Goal: Transaction & Acquisition: Purchase product/service

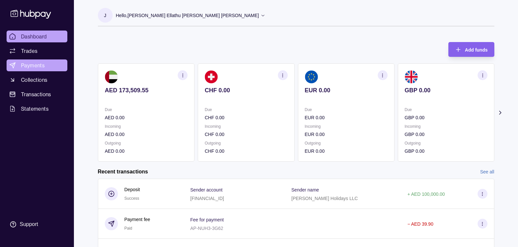
click at [41, 66] on span "Payments" at bounding box center [33, 65] width 24 height 8
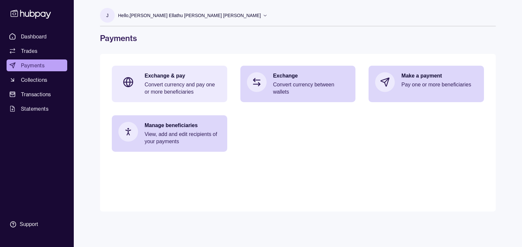
click at [183, 89] on p "Convert currency and pay one or more beneficiaries" at bounding box center [183, 88] width 76 height 14
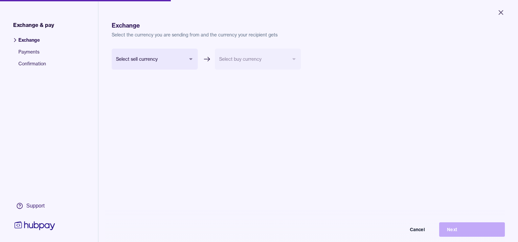
click at [154, 58] on body "Close Exchange & pay Exchange Payments Confirmation Support Exchange Select the…" at bounding box center [259, 121] width 518 height 242
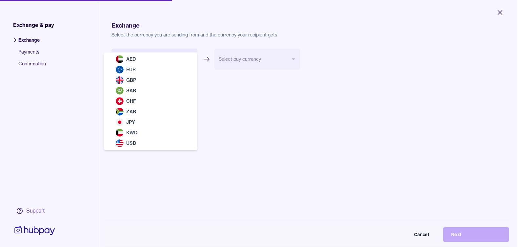
select select "***"
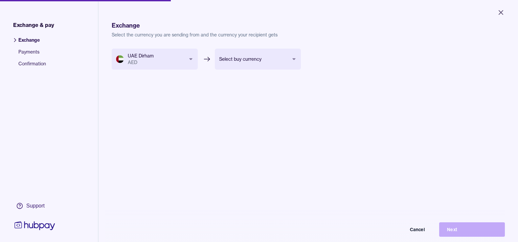
click at [267, 63] on body "Close Exchange & pay Exchange Payments Confirmation Support Exchange Select the…" at bounding box center [259, 121] width 518 height 242
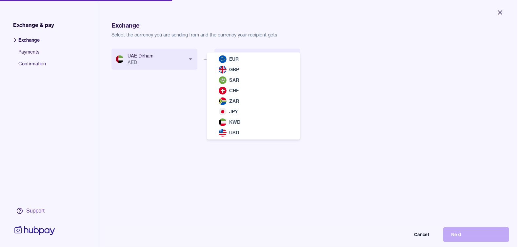
select select "***"
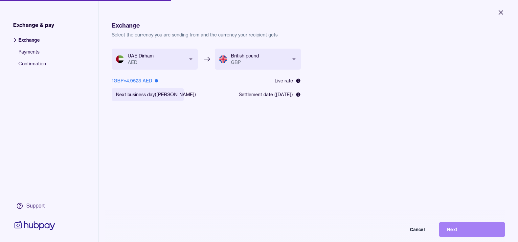
click at [476, 233] on button "Next" at bounding box center [472, 229] width 66 height 14
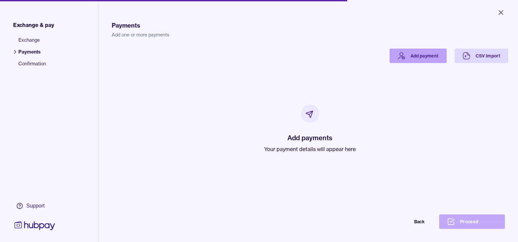
click at [408, 57] on link "Add payment" at bounding box center [417, 56] width 57 height 14
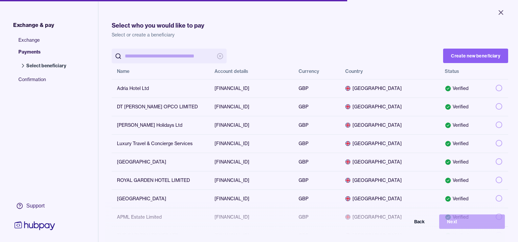
click at [180, 51] on input "search" at bounding box center [169, 56] width 89 height 15
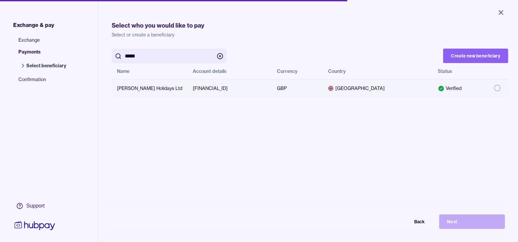
type input "*****"
click at [494, 89] on button "button" at bounding box center [497, 88] width 7 height 7
click at [485, 226] on button "Next" at bounding box center [472, 221] width 66 height 14
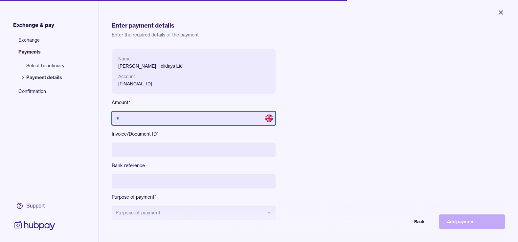
click at [214, 120] on input "text" at bounding box center [194, 118] width 164 height 14
type input "*********"
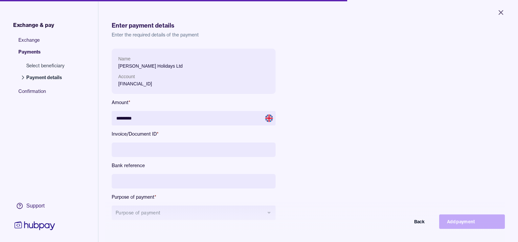
click at [185, 150] on input at bounding box center [194, 149] width 164 height 14
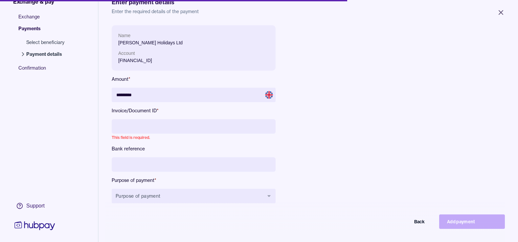
scroll to position [66, 0]
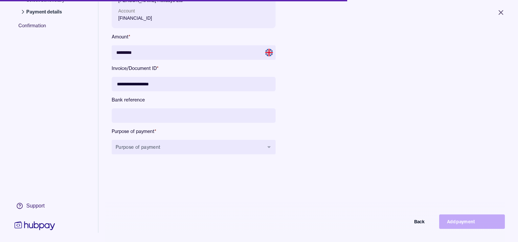
type input "**********"
click at [142, 116] on input at bounding box center [194, 115] width 164 height 14
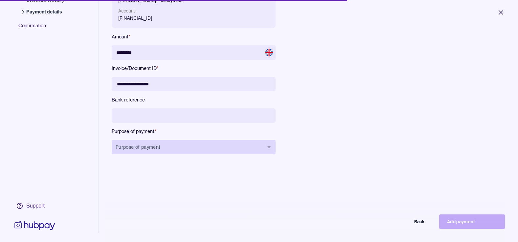
click at [166, 150] on button "Purpose of payment" at bounding box center [194, 147] width 164 height 14
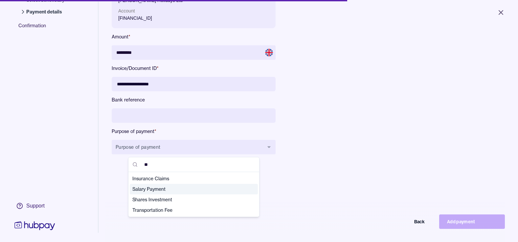
type input "**"
click at [164, 189] on span "Salary Payment" at bounding box center [189, 189] width 115 height 7
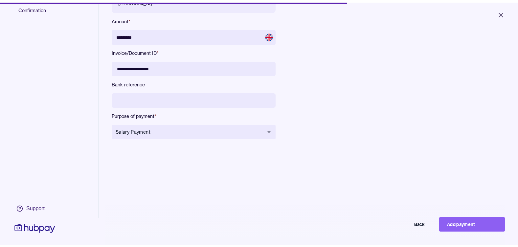
scroll to position [93, 0]
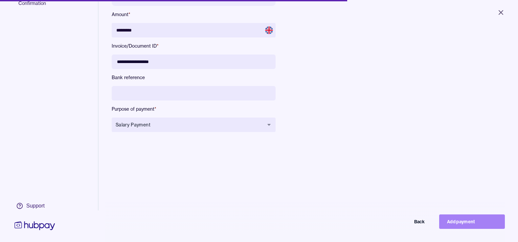
click at [480, 229] on button "Add payment" at bounding box center [472, 221] width 66 height 14
type input "********"
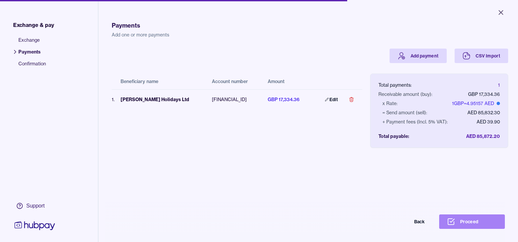
click at [470, 225] on button "Proceed" at bounding box center [472, 221] width 66 height 14
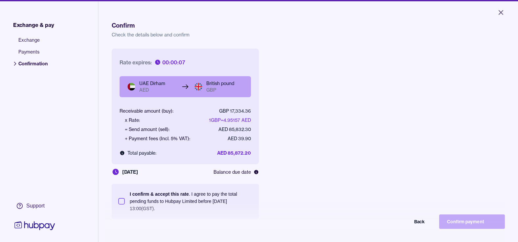
click at [123, 202] on button "I confirm & accept this rate . I agree to pay the total pending funds to Hubpay…" at bounding box center [121, 201] width 7 height 7
click at [473, 227] on button "Confirm payment" at bounding box center [472, 221] width 66 height 14
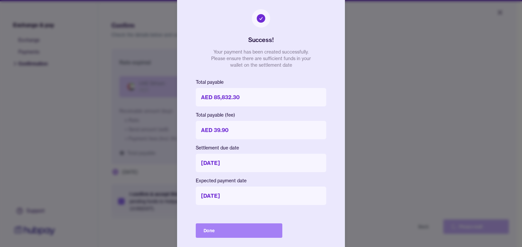
click at [231, 231] on button "Done" at bounding box center [239, 230] width 87 height 14
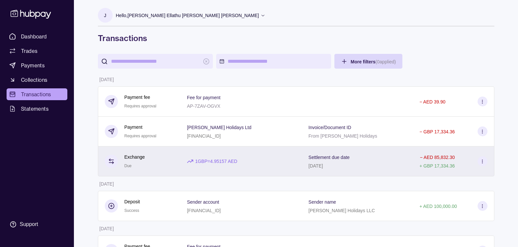
click at [488, 164] on div "− AED 85,832.30 + GBP 17,334.36" at bounding box center [453, 161] width 81 height 30
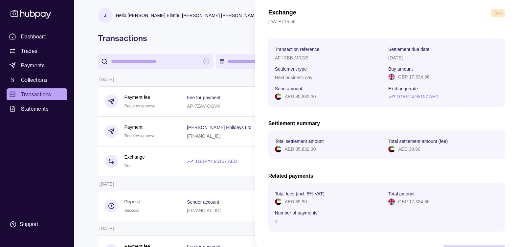
scroll to position [52, 0]
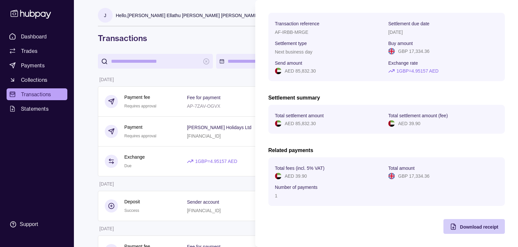
click at [467, 230] on div "Download receipt" at bounding box center [478, 227] width 38 height 8
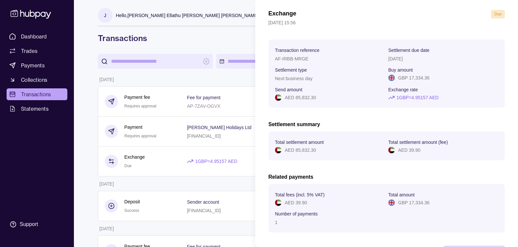
scroll to position [0, 0]
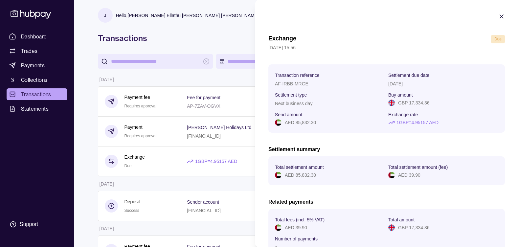
click at [326, 38] on div "Exchange Due" at bounding box center [386, 39] width 236 height 9
click at [498, 18] on icon "button" at bounding box center [501, 16] width 7 height 7
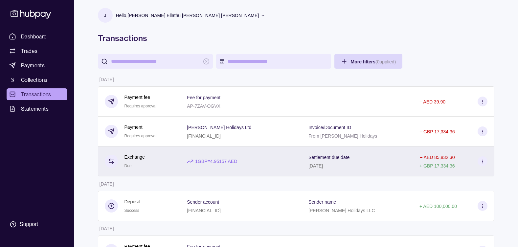
click at [483, 161] on icon at bounding box center [481, 161] width 5 height 5
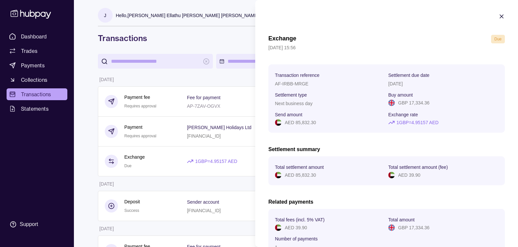
click at [498, 15] on icon "button" at bounding box center [501, 16] width 7 height 7
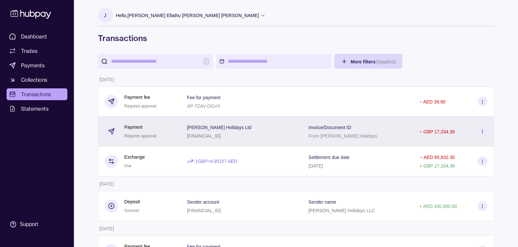
click at [481, 134] on icon at bounding box center [481, 131] width 5 height 5
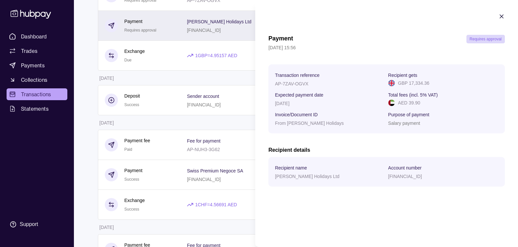
scroll to position [33, 0]
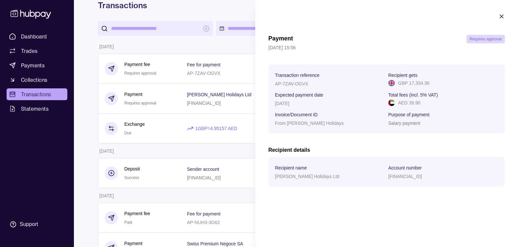
click at [348, 123] on div "From [PERSON_NAME] Holidays" at bounding box center [330, 123] width 110 height 8
click at [502, 17] on icon "button" at bounding box center [501, 16] width 7 height 7
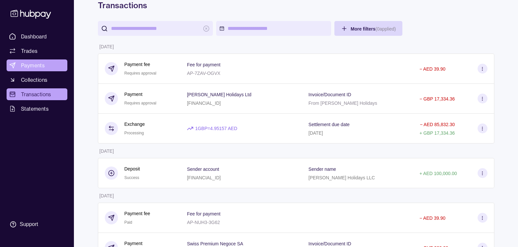
scroll to position [0, 0]
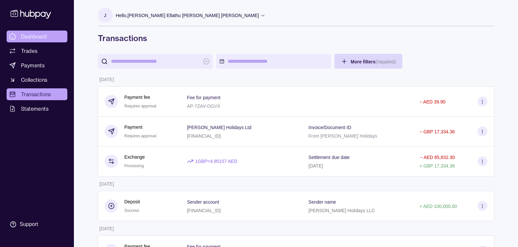
click at [38, 36] on span "Dashboard" at bounding box center [34, 36] width 26 height 8
